Goal: Task Accomplishment & Management: Manage account settings

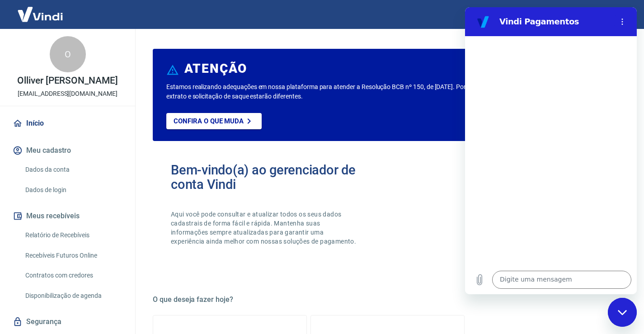
click at [71, 235] on link "Relatório de Recebíveis" at bounding box center [73, 235] width 103 height 19
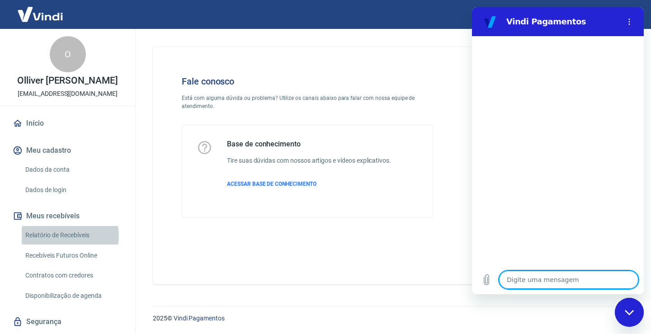
click at [67, 236] on link "Relatório de Recebíveis" at bounding box center [73, 235] width 103 height 19
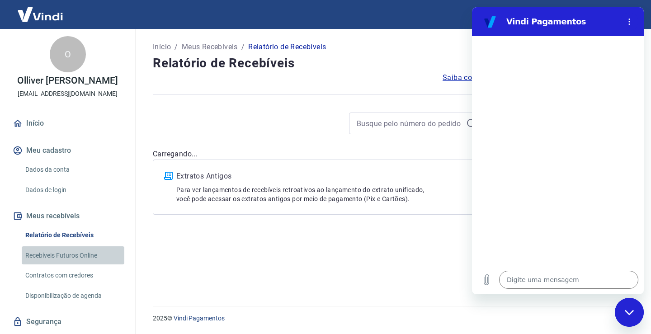
click at [74, 253] on link "Recebíveis Futuros Online" at bounding box center [73, 255] width 103 height 19
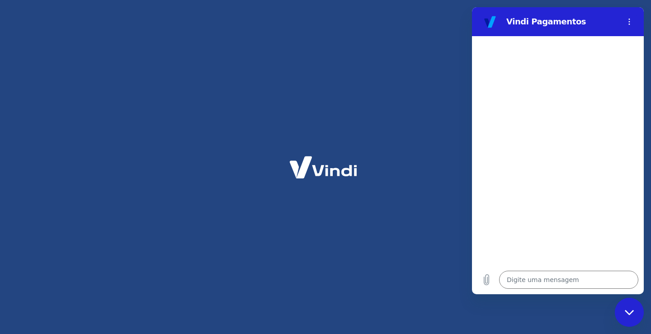
type textarea "x"
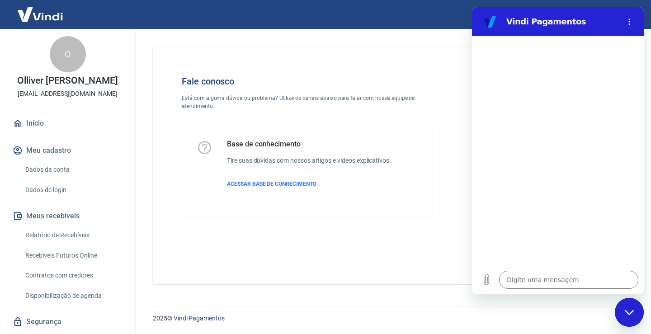
click at [91, 99] on div "O Olliver Felix Carvalho Lima playtrainingcentercoqueiros@gmail.com" at bounding box center [67, 67] width 135 height 77
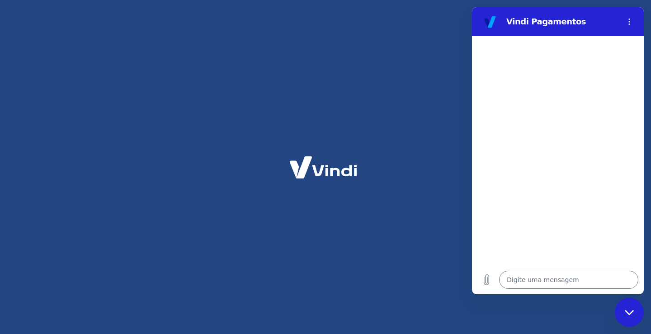
type textarea "x"
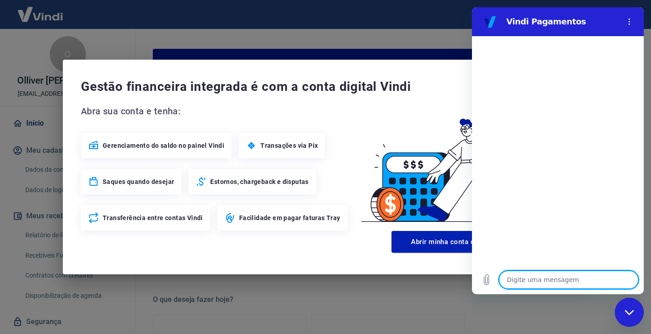
click at [412, 38] on div "Gestão financeira integrada é com a conta digital Vindi Abra sua conta e tenha:…" at bounding box center [325, 167] width 651 height 334
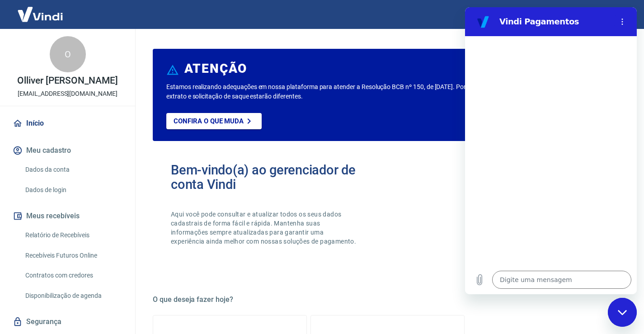
type textarea "x"
